Goal: Find specific page/section: Find specific page/section

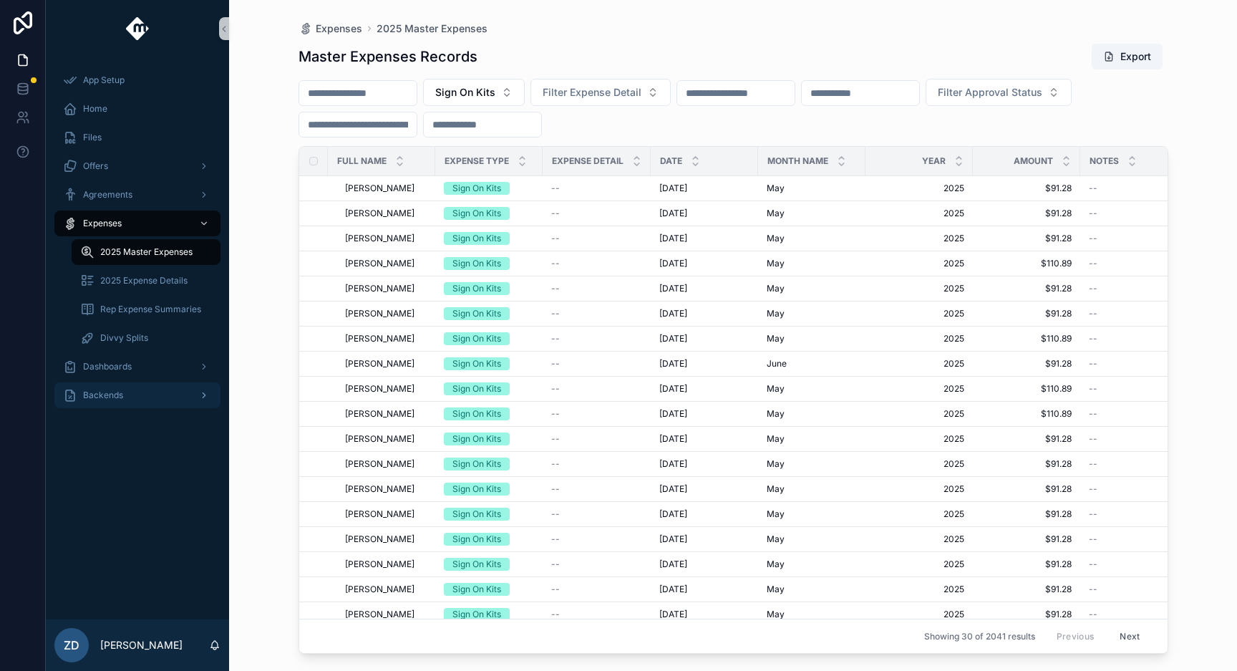
click at [151, 395] on div "Backends" at bounding box center [137, 395] width 149 height 23
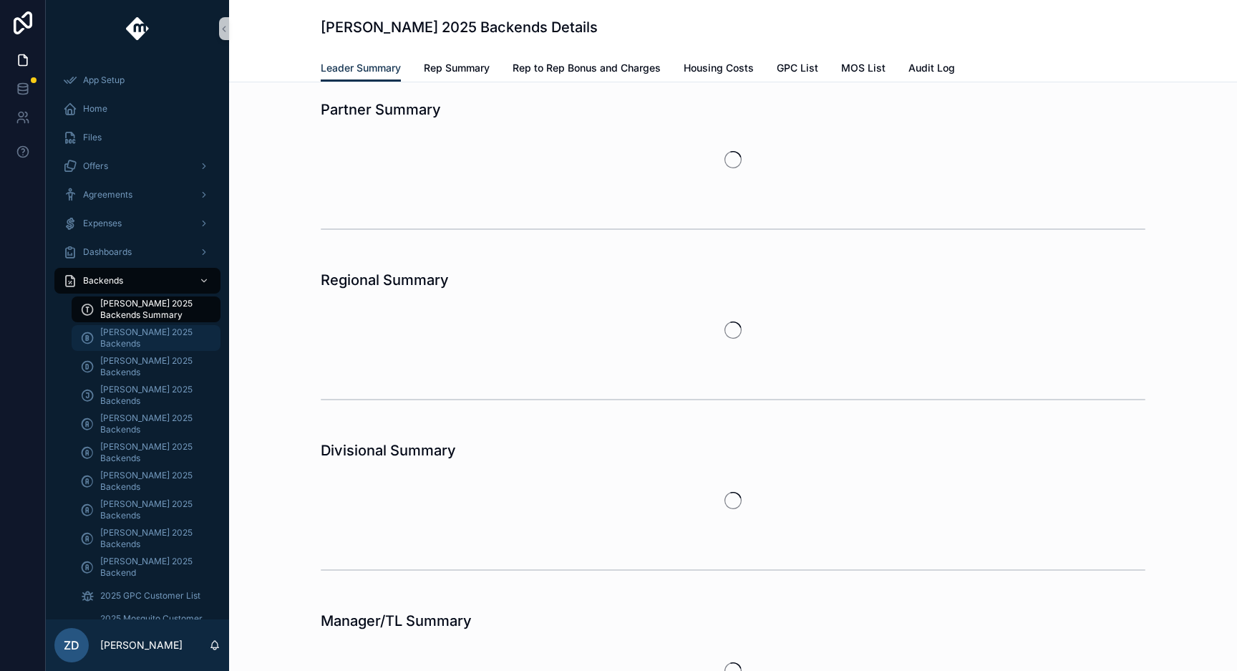
click at [158, 335] on span "[PERSON_NAME] 2025 Backends" at bounding box center [153, 337] width 106 height 23
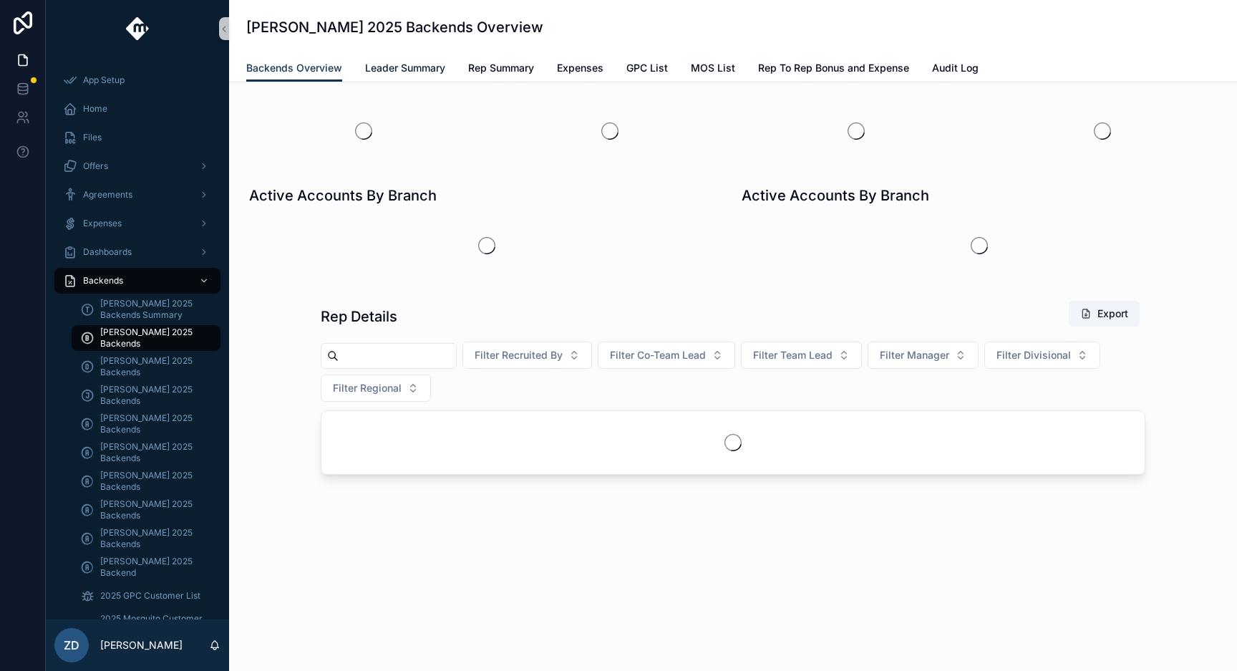
click at [394, 64] on span "Leader Summary" at bounding box center [405, 68] width 80 height 14
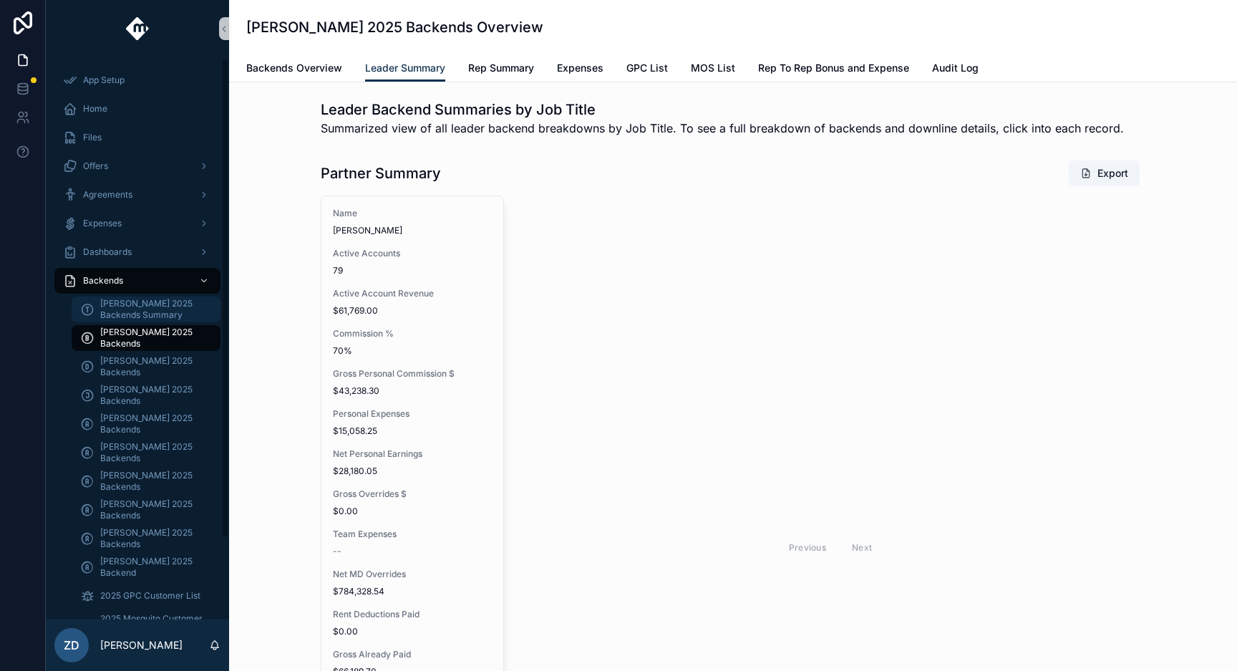
click at [146, 312] on span "[PERSON_NAME] 2025 Backends Summary" at bounding box center [153, 309] width 106 height 23
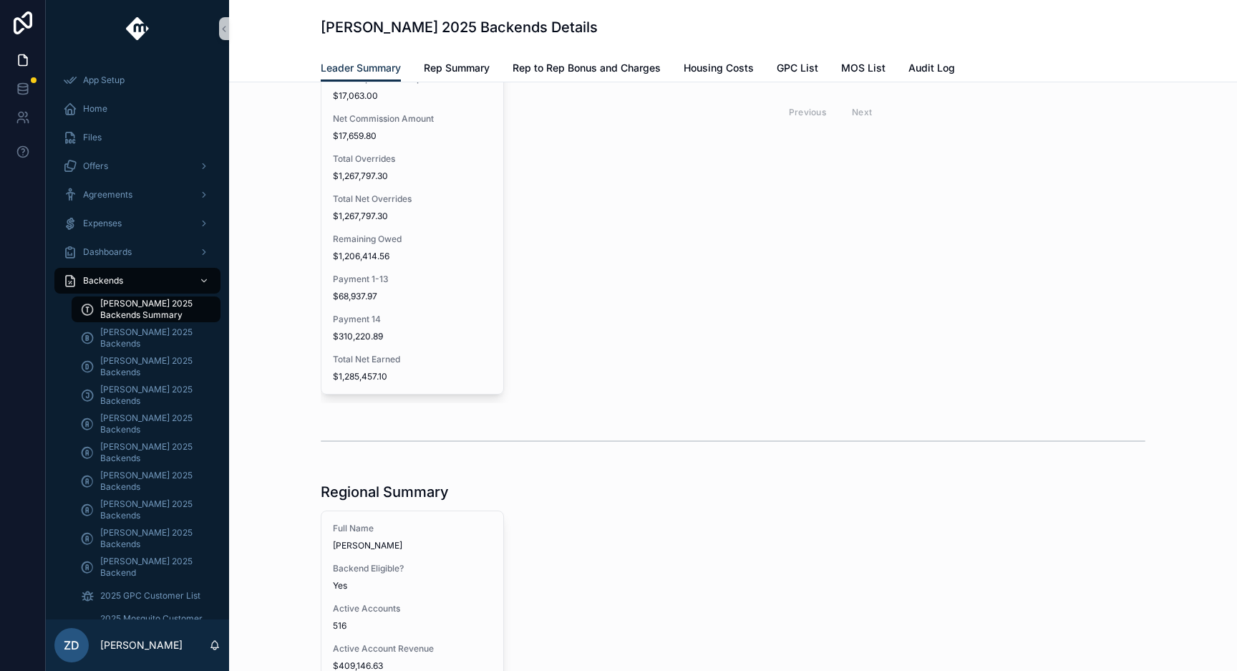
scroll to position [291, 0]
